Goal: Complete application form: Complete application form

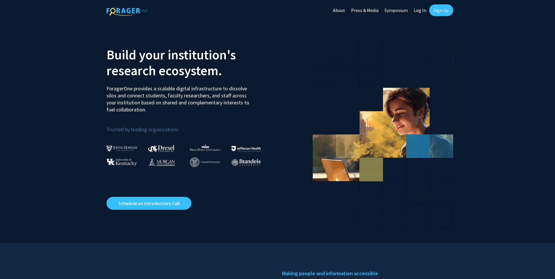
click at [419, 11] on link "Log In" at bounding box center [420, 10] width 18 height 20
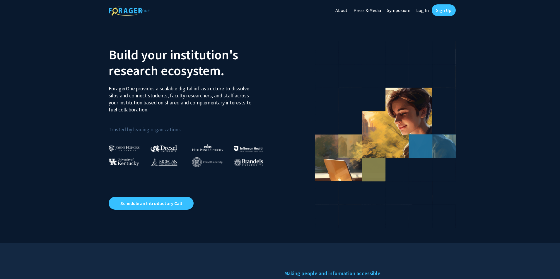
select select
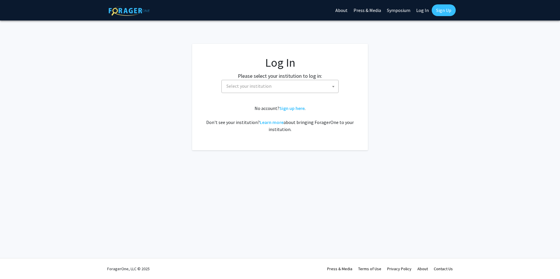
click at [280, 88] on span "Select your institution" at bounding box center [281, 86] width 114 height 12
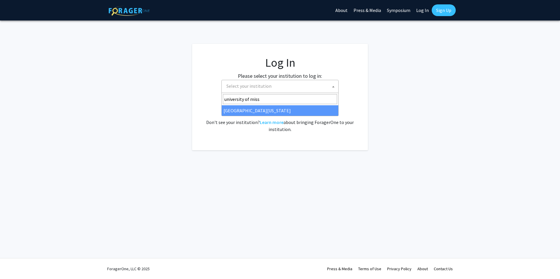
type input "university of miss"
select select "33"
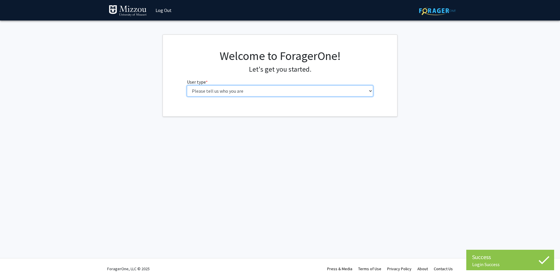
click at [369, 90] on select "Please tell us who you are Undergraduate Student Master's Student Doctoral Cand…" at bounding box center [280, 90] width 186 height 11
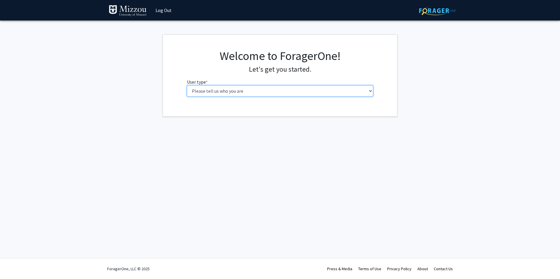
select select "5: faculty"
click at [187, 85] on select "Please tell us who you are Undergraduate Student Master's Student Doctoral Cand…" at bounding box center [280, 90] width 186 height 11
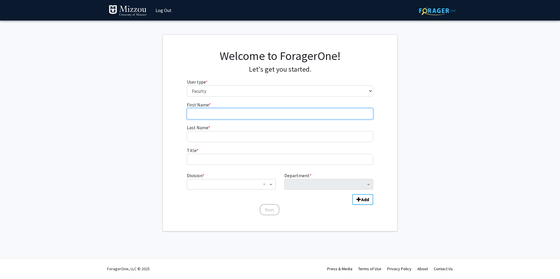
click at [221, 111] on input "First Name * required" at bounding box center [280, 113] width 186 height 11
type input "Sharon"
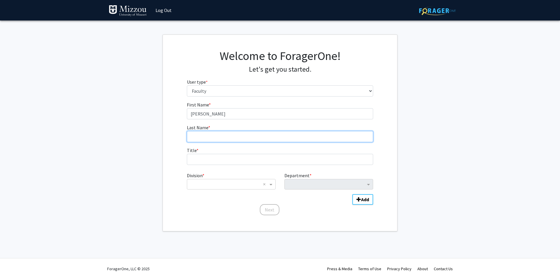
click at [214, 134] on input "Last Name * required" at bounding box center [280, 136] width 186 height 11
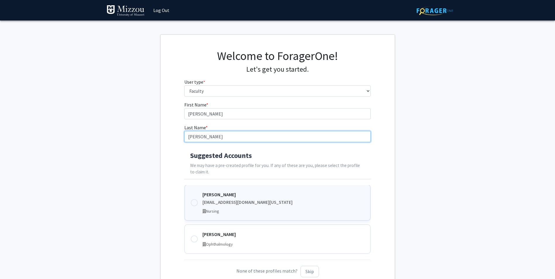
type input "Zahn"
click at [225, 201] on div "slz627@mail.missouri.edu" at bounding box center [284, 202] width 162 height 7
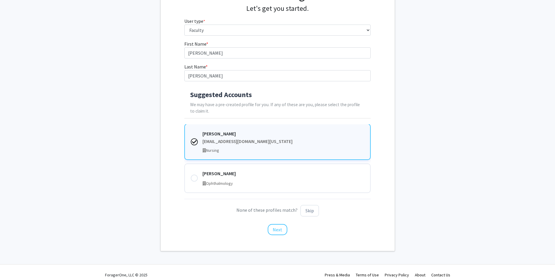
scroll to position [67, 0]
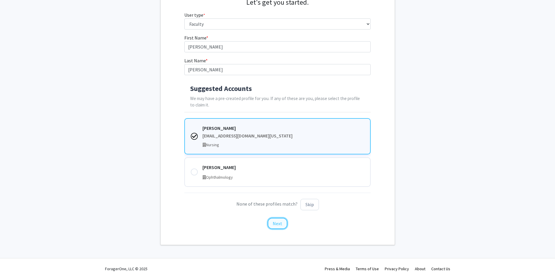
click at [279, 225] on button "Next" at bounding box center [278, 223] width 20 height 11
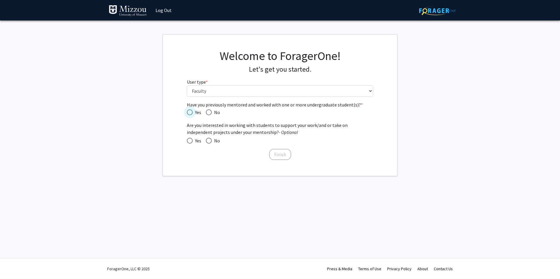
click at [187, 111] on span "Have you previously mentored and worked with one or more undergraduate student(…" at bounding box center [190, 112] width 6 height 6
click at [187, 111] on input "Yes" at bounding box center [190, 112] width 6 height 6
radio input "true"
click at [279, 155] on button "Finish" at bounding box center [280, 154] width 22 height 11
